Goal: Communication & Community: Connect with others

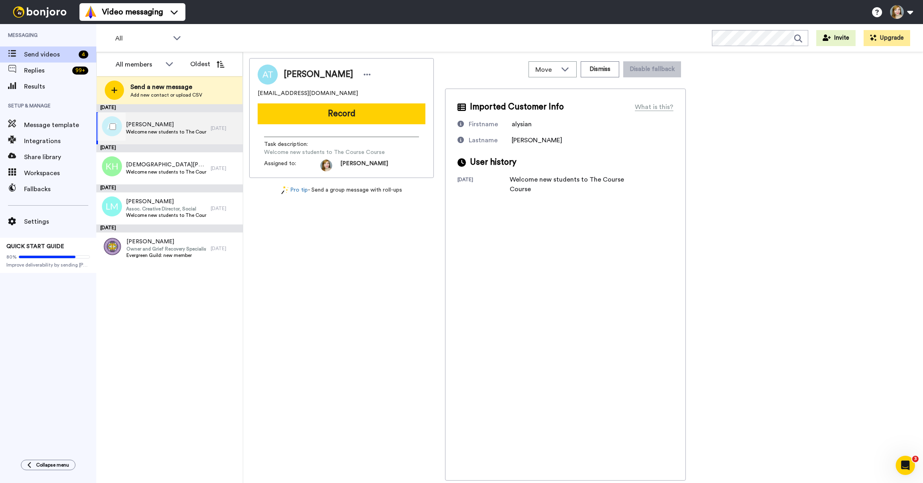
click at [178, 134] on span "Welcome new students to The Course Course" at bounding box center [166, 132] width 81 height 6
click at [308, 115] on button "Record" at bounding box center [342, 113] width 168 height 21
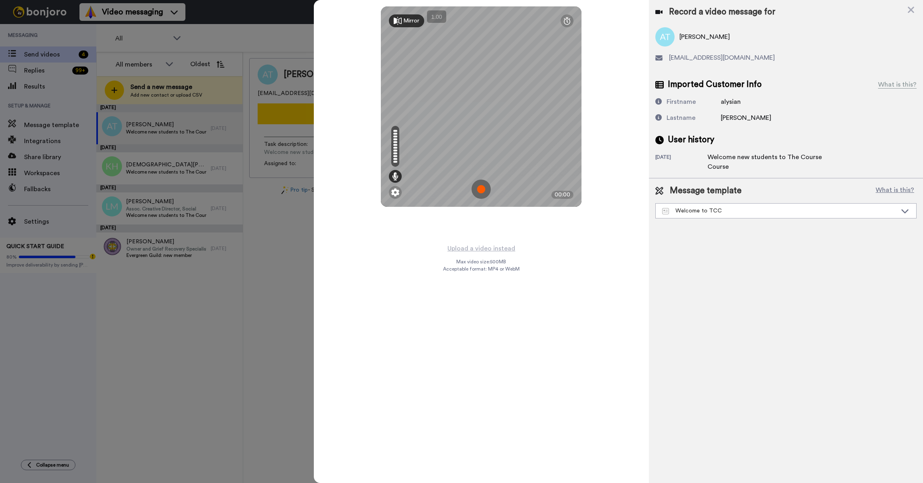
click at [479, 188] on img at bounding box center [480, 189] width 19 height 19
click at [479, 189] on img at bounding box center [480, 189] width 19 height 19
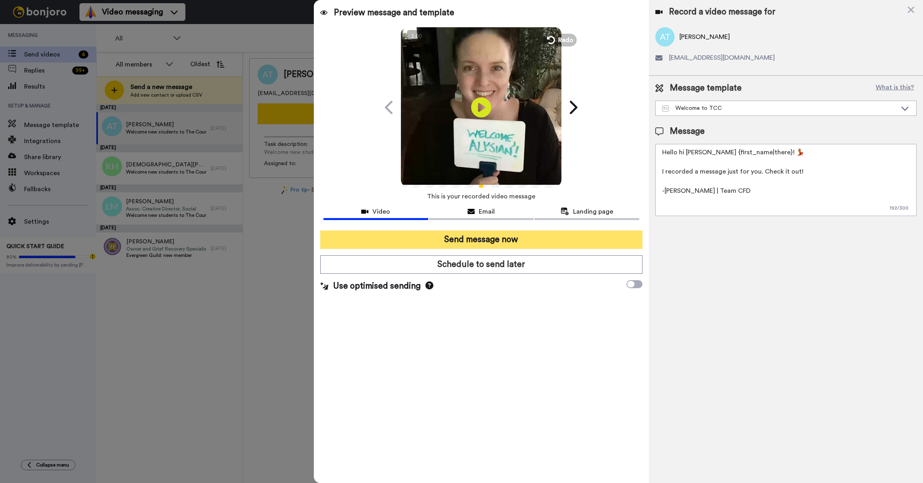
click at [498, 245] on button "Send message now" at bounding box center [481, 240] width 322 height 18
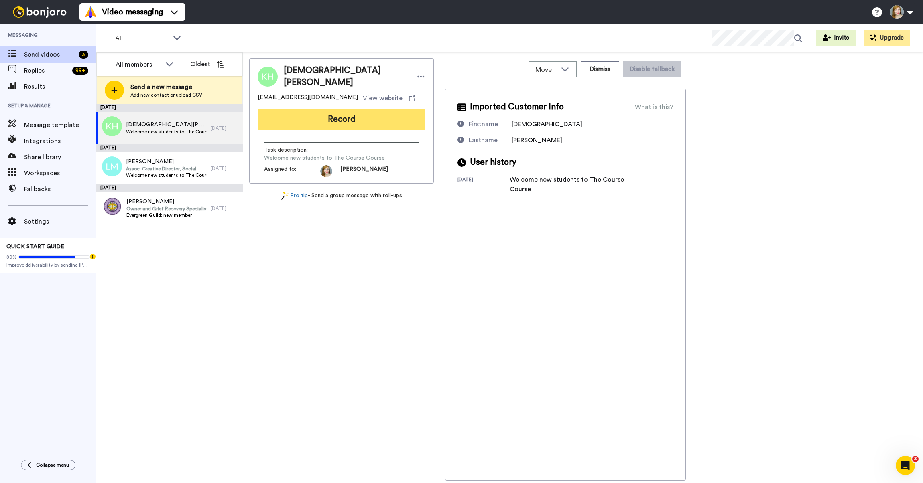
click at [341, 116] on button "Record" at bounding box center [342, 119] width 168 height 21
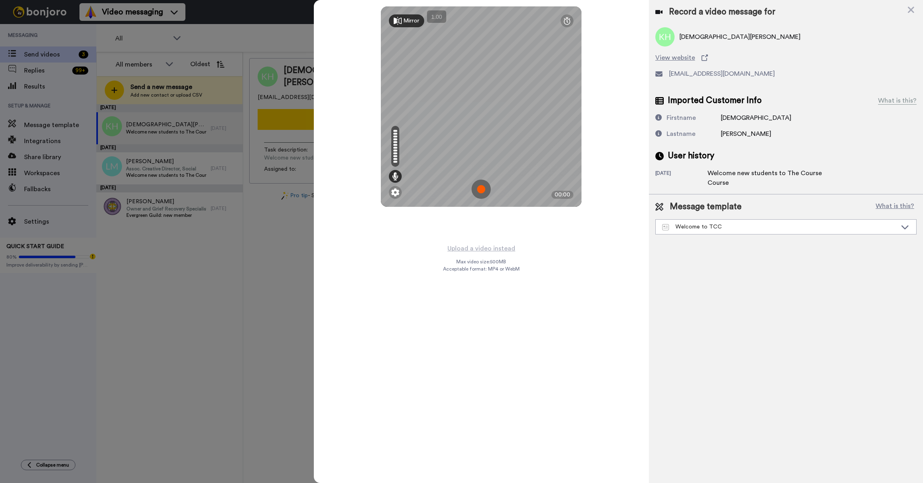
click at [483, 188] on img at bounding box center [480, 189] width 19 height 19
click at [477, 184] on img at bounding box center [480, 189] width 19 height 19
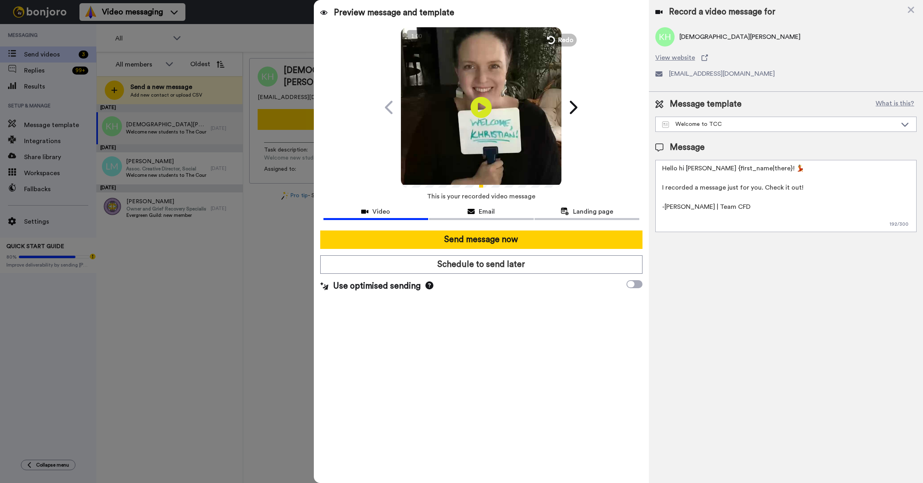
click at [485, 101] on icon at bounding box center [481, 107] width 21 height 21
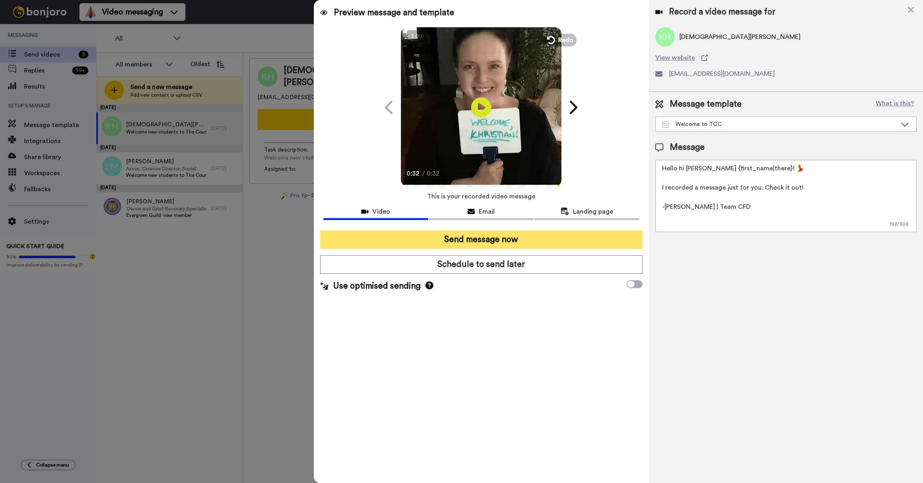
click at [439, 240] on button "Send message now" at bounding box center [481, 240] width 322 height 18
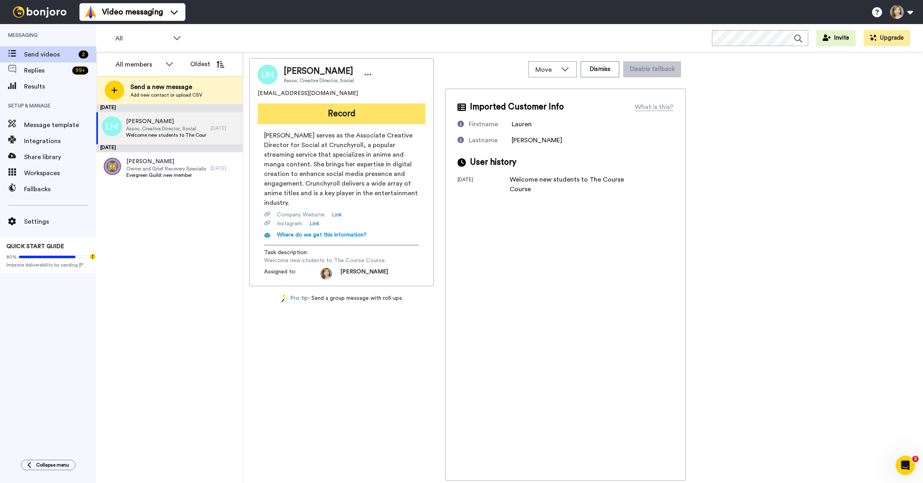
click at [344, 117] on button "Record" at bounding box center [342, 113] width 168 height 21
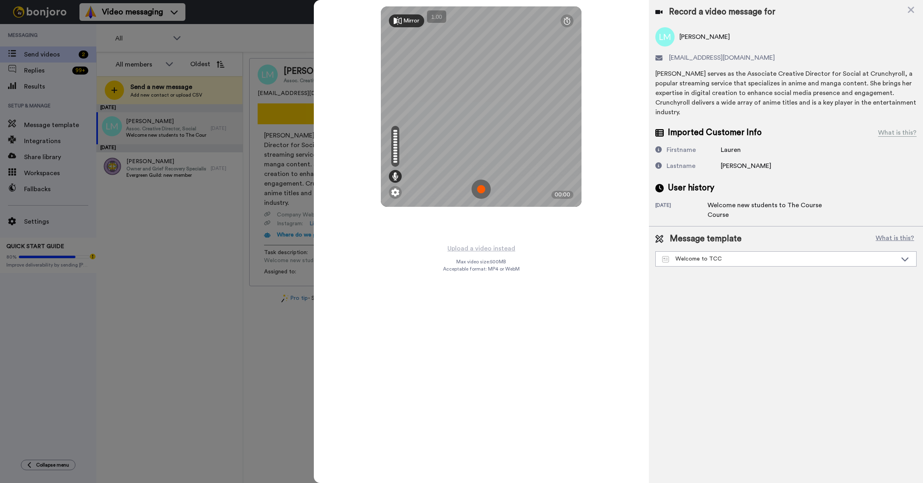
click at [479, 185] on img at bounding box center [480, 189] width 19 height 19
click at [485, 191] on img at bounding box center [480, 189] width 19 height 19
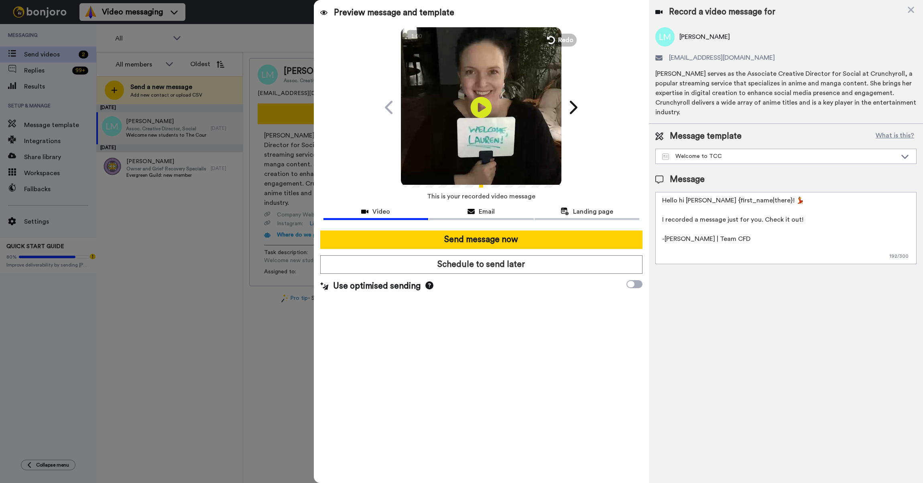
click at [485, 104] on icon at bounding box center [481, 107] width 21 height 21
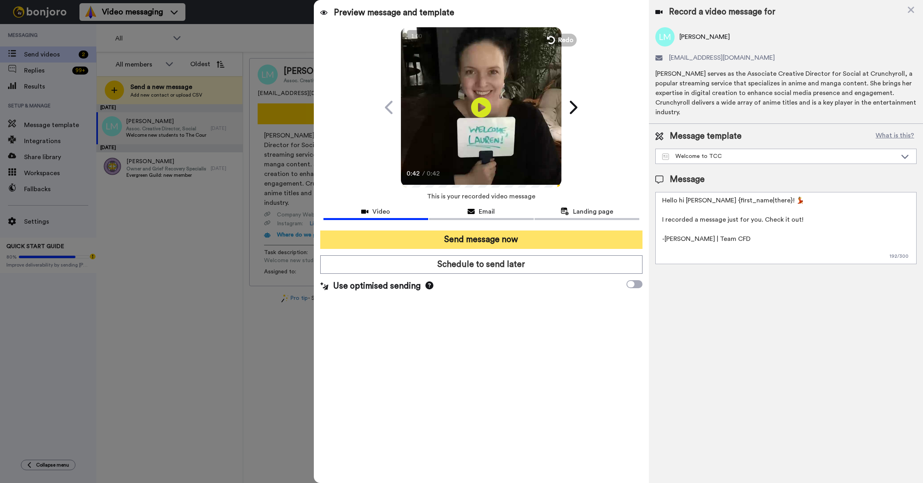
click at [473, 236] on button "Send message now" at bounding box center [481, 240] width 322 height 18
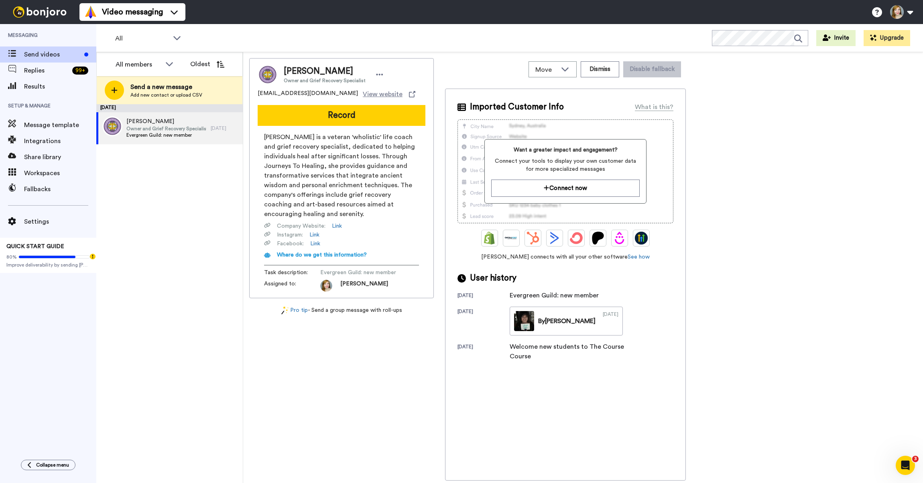
click at [337, 116] on button "Record" at bounding box center [342, 115] width 168 height 21
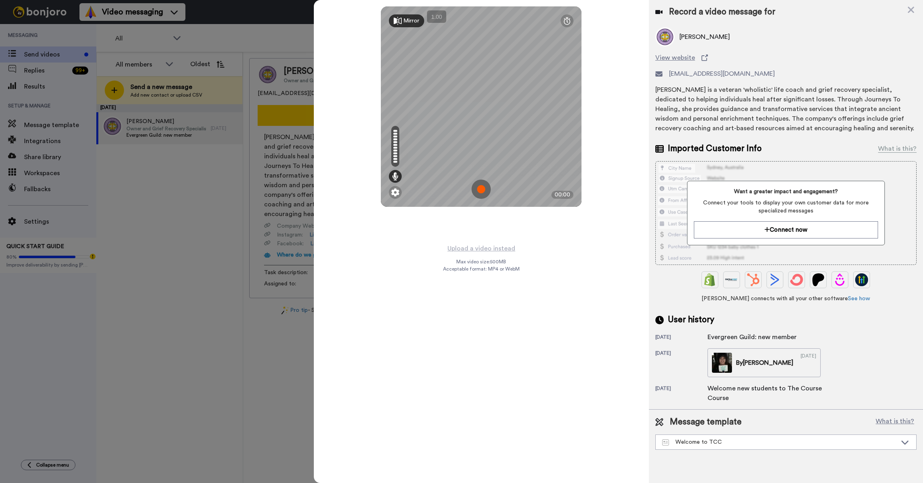
click at [481, 186] on img at bounding box center [480, 189] width 19 height 19
click at [480, 189] on img at bounding box center [480, 189] width 19 height 19
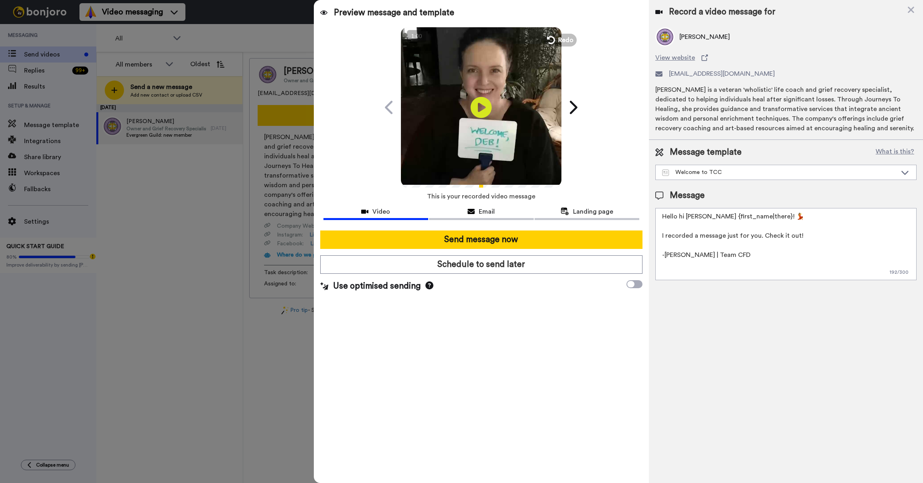
click at [476, 101] on icon at bounding box center [481, 107] width 21 height 21
click at [750, 173] on div "Welcome to TCC" at bounding box center [779, 172] width 235 height 8
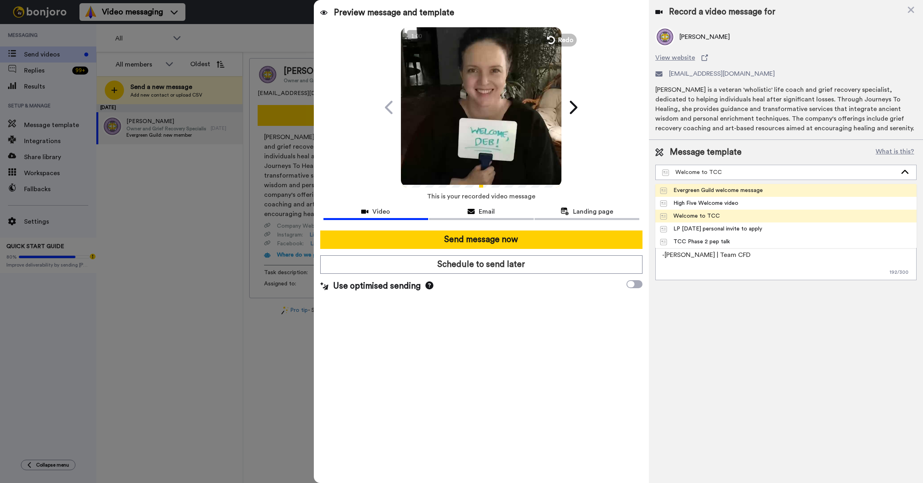
click at [719, 193] on div "Evergreen Guild welcome message" at bounding box center [711, 191] width 103 height 8
type textarea "Hi {first_name|there} -- Joanna here, from Team CFD. :-) I wanted to personally…"
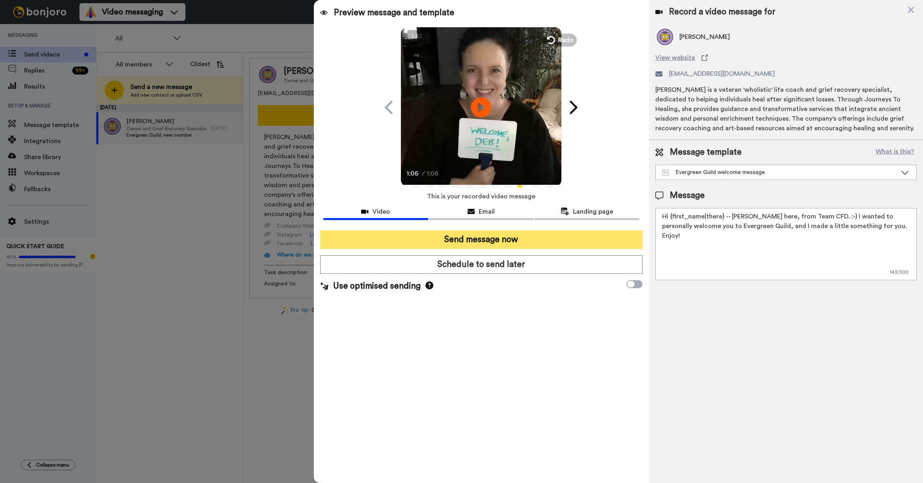
click at [456, 246] on button "Send message now" at bounding box center [481, 240] width 322 height 18
